Goal: Information Seeking & Learning: Find contact information

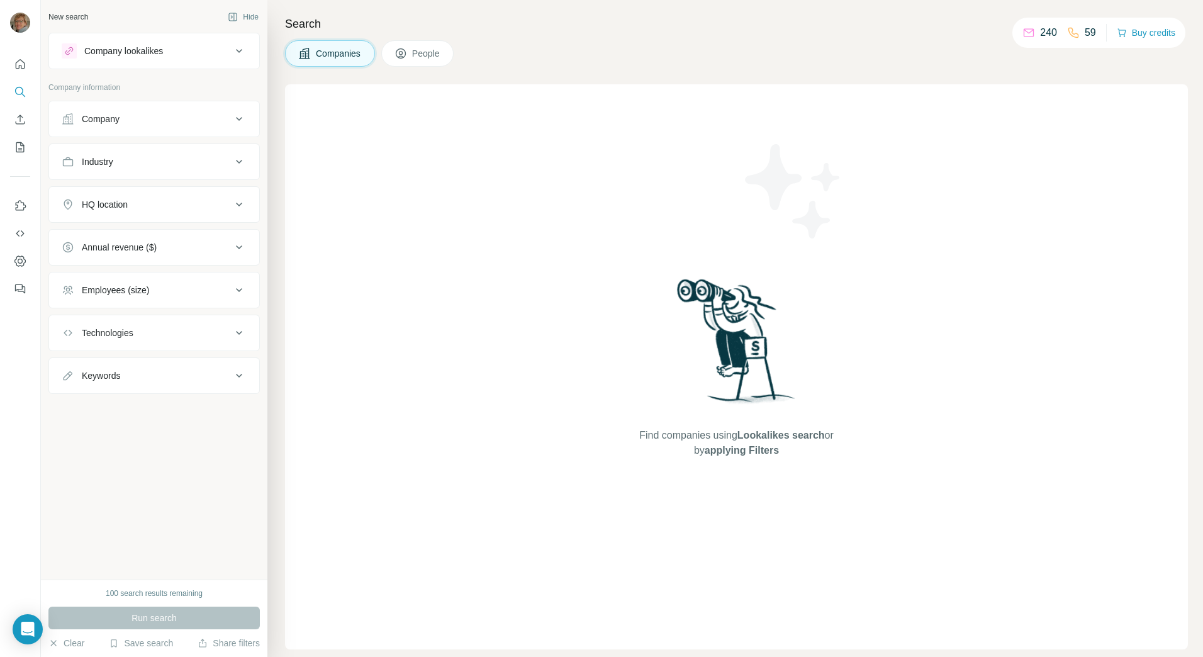
click at [432, 53] on span "People" at bounding box center [426, 53] width 29 height 13
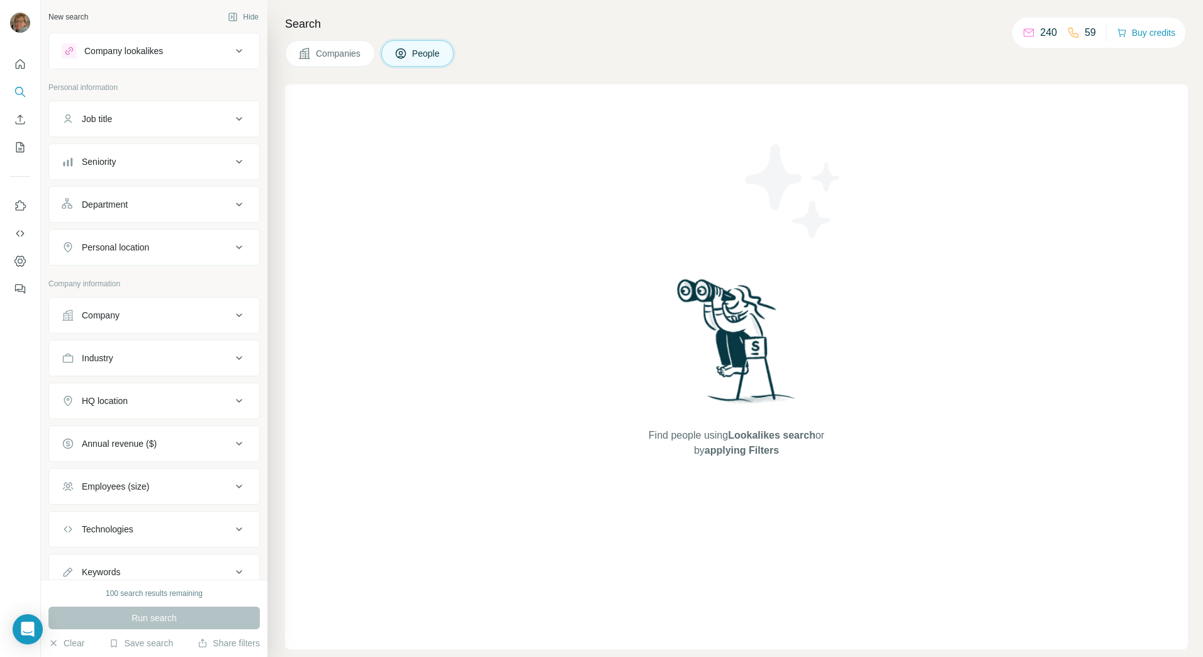
click at [123, 18] on div "New search Hide" at bounding box center [153, 17] width 211 height 19
click at [15, 89] on icon "Search" at bounding box center [20, 92] width 13 height 13
drag, startPoint x: 20, startPoint y: 92, endPoint x: 662, endPoint y: 182, distance: 648.9
click at [662, 182] on div "Find people using Lookalikes search or by applying Filters" at bounding box center [737, 366] width 227 height 565
click at [76, 90] on p "Personal information" at bounding box center [153, 87] width 211 height 11
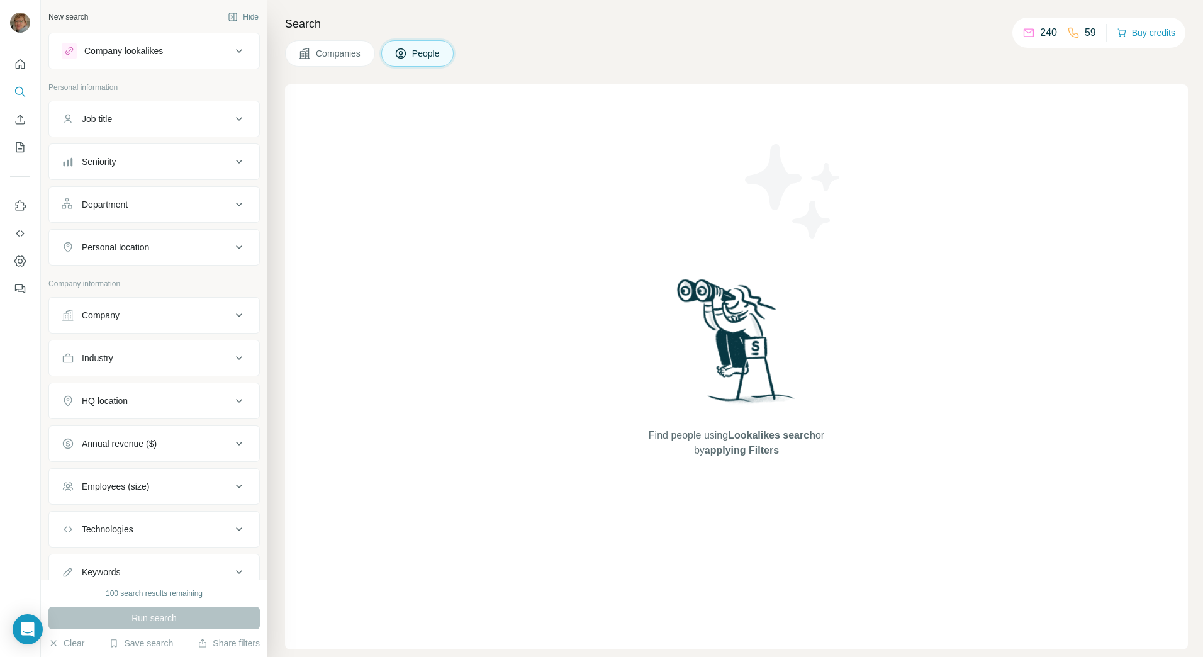
click at [236, 52] on icon at bounding box center [239, 51] width 6 height 4
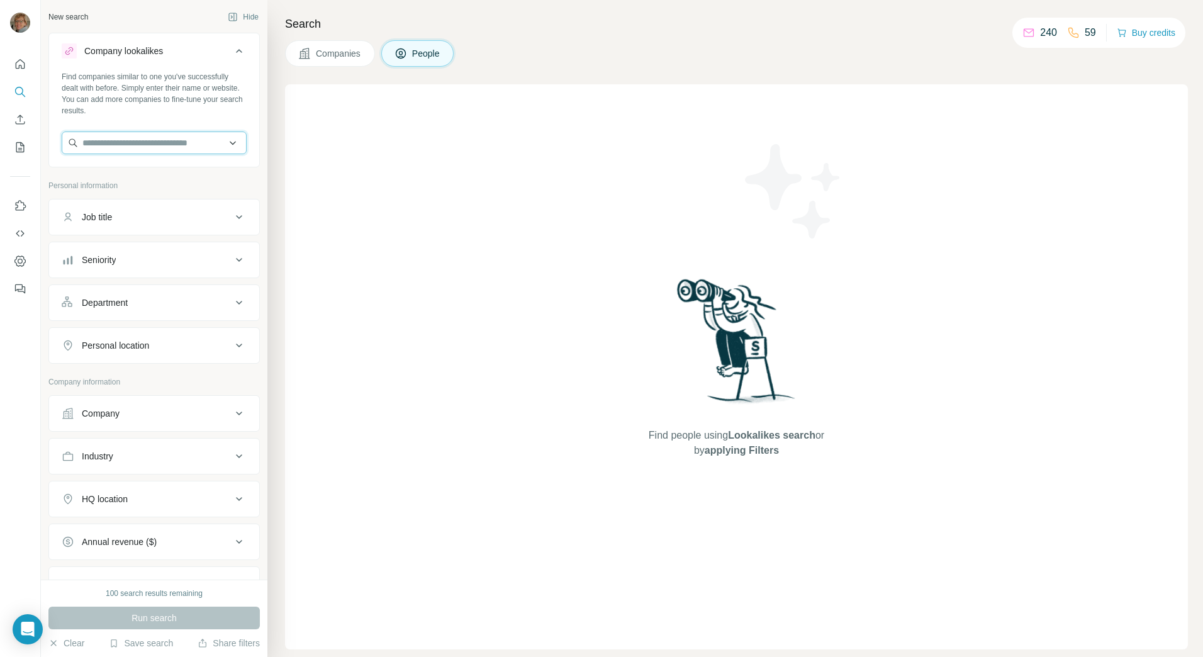
click at [137, 141] on input "text" at bounding box center [154, 143] width 185 height 23
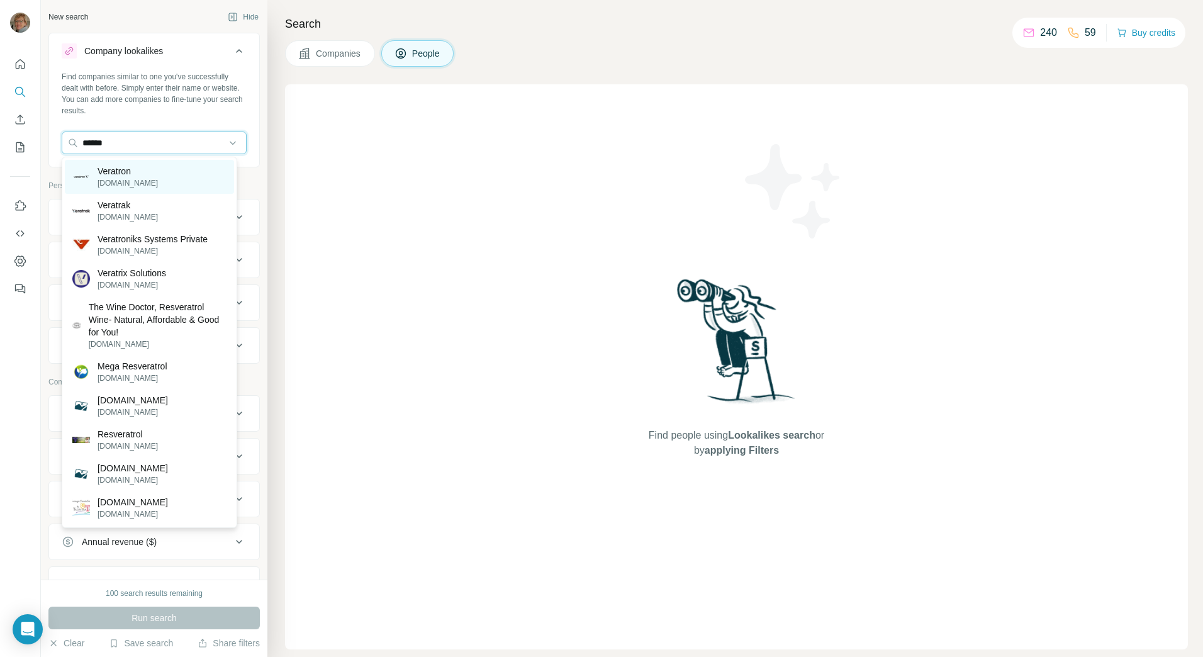
type input "******"
click at [110, 177] on p "[DOMAIN_NAME]" at bounding box center [128, 182] width 60 height 11
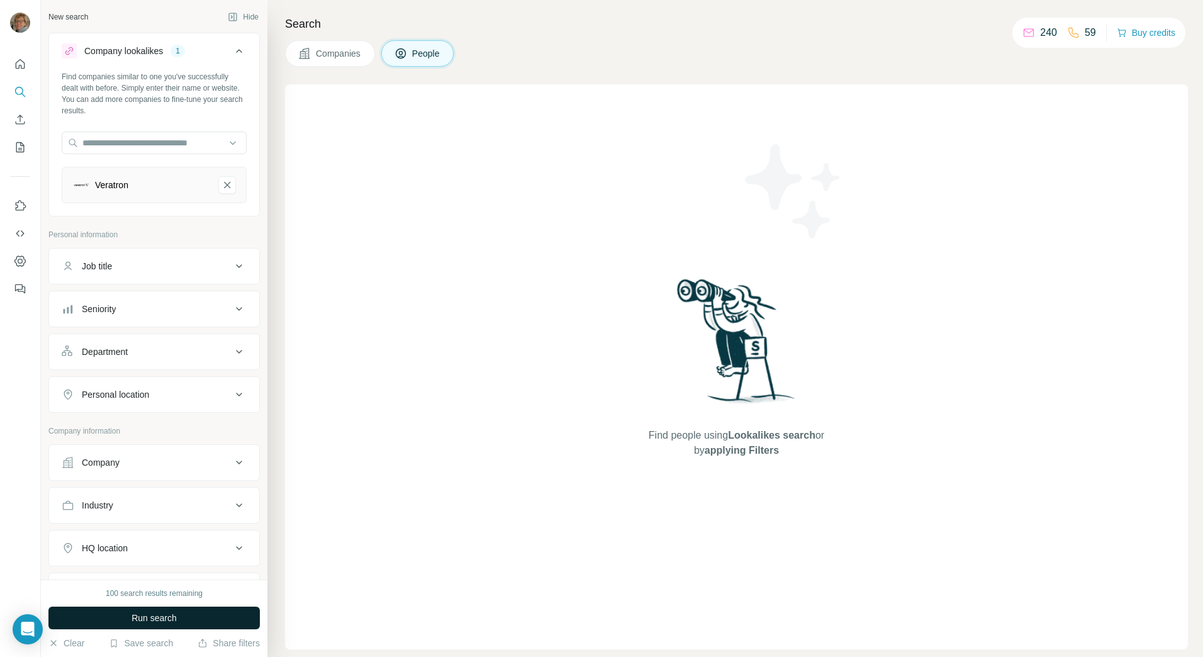
click at [146, 615] on span "Run search" at bounding box center [154, 618] width 45 height 13
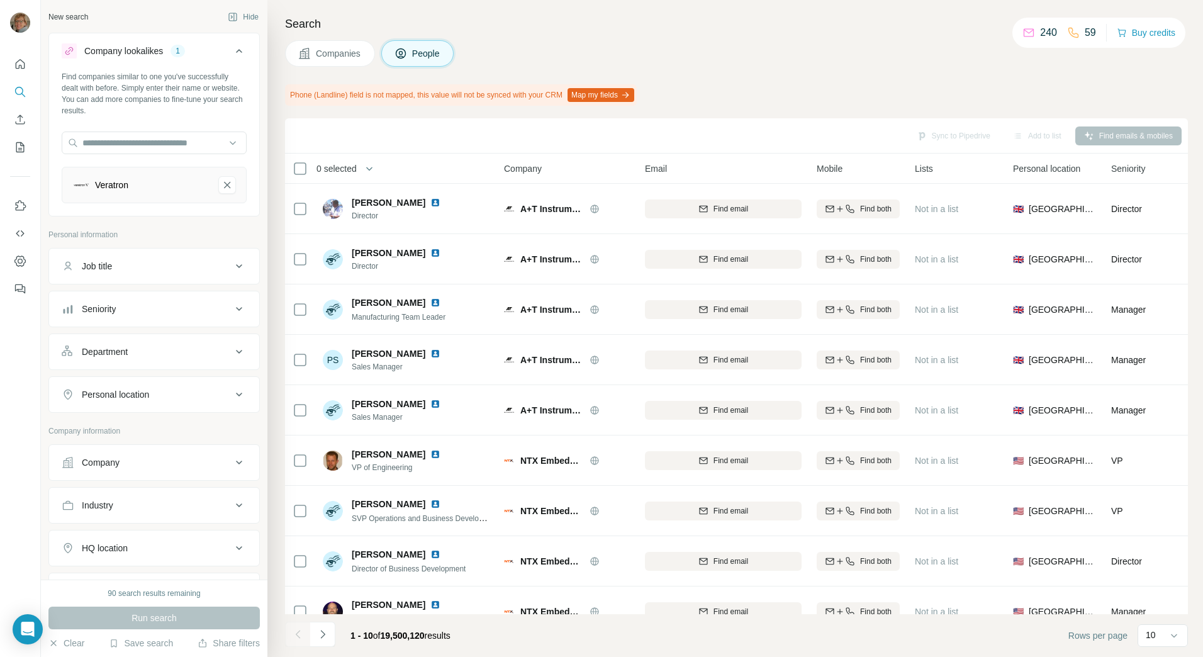
click at [163, 189] on div "Veratron" at bounding box center [140, 185] width 136 height 18
click at [111, 187] on div "Veratron" at bounding box center [111, 185] width 33 height 13
click at [133, 194] on div "Veratron" at bounding box center [154, 185] width 185 height 36
